Goal: Task Accomplishment & Management: Use online tool/utility

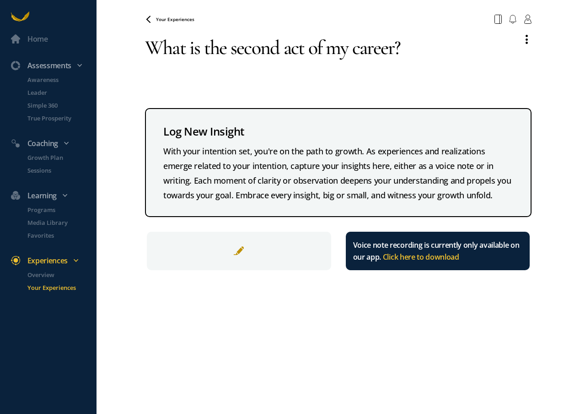
click at [297, 181] on div "With your intention set, you're on the path to growth. As experiences and reali…" at bounding box center [338, 173] width 350 height 59
click at [147, 20] on icon at bounding box center [148, 19] width 7 height 7
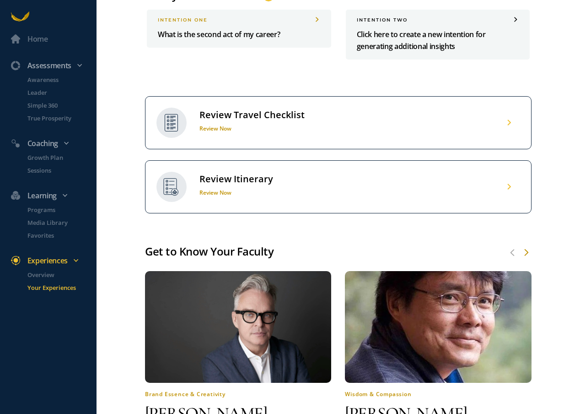
scroll to position [374, 0]
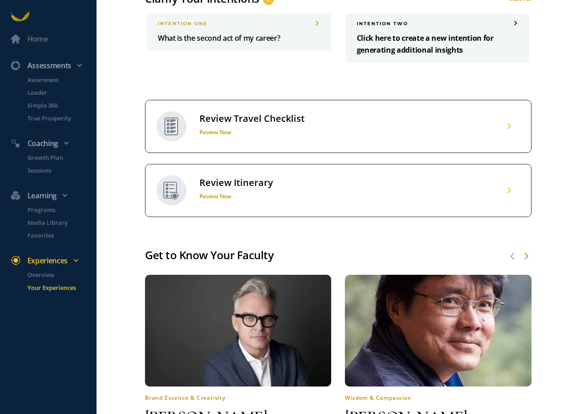
click at [403, 56] on p "Click here to create a new intention for generating additional insights" at bounding box center [438, 44] width 163 height 24
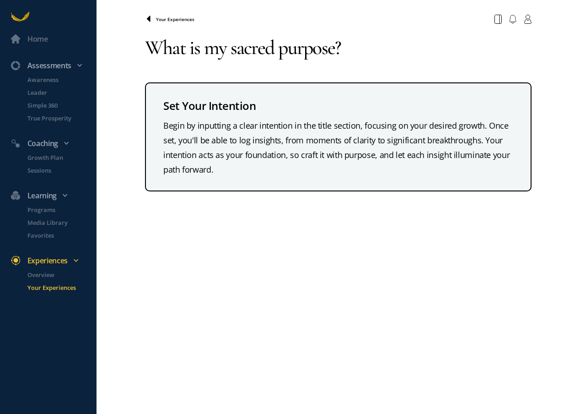
type textarea "What is my sacred purpose?"
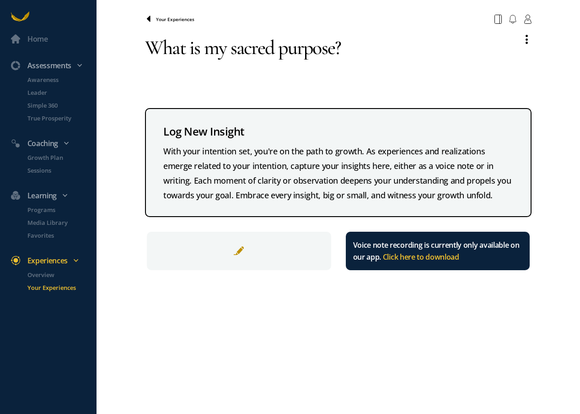
click at [150, 17] on icon at bounding box center [149, 19] width 4 height 6
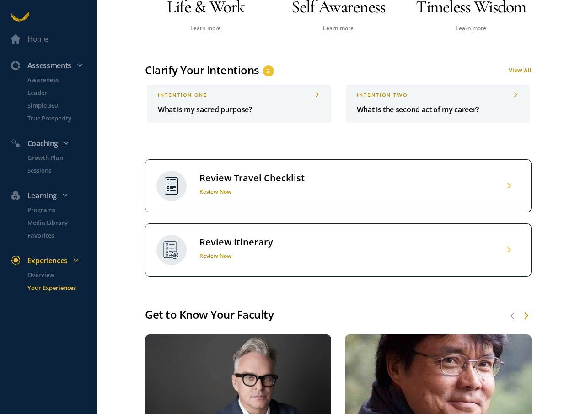
scroll to position [271, 0]
